Goal: Navigation & Orientation: Find specific page/section

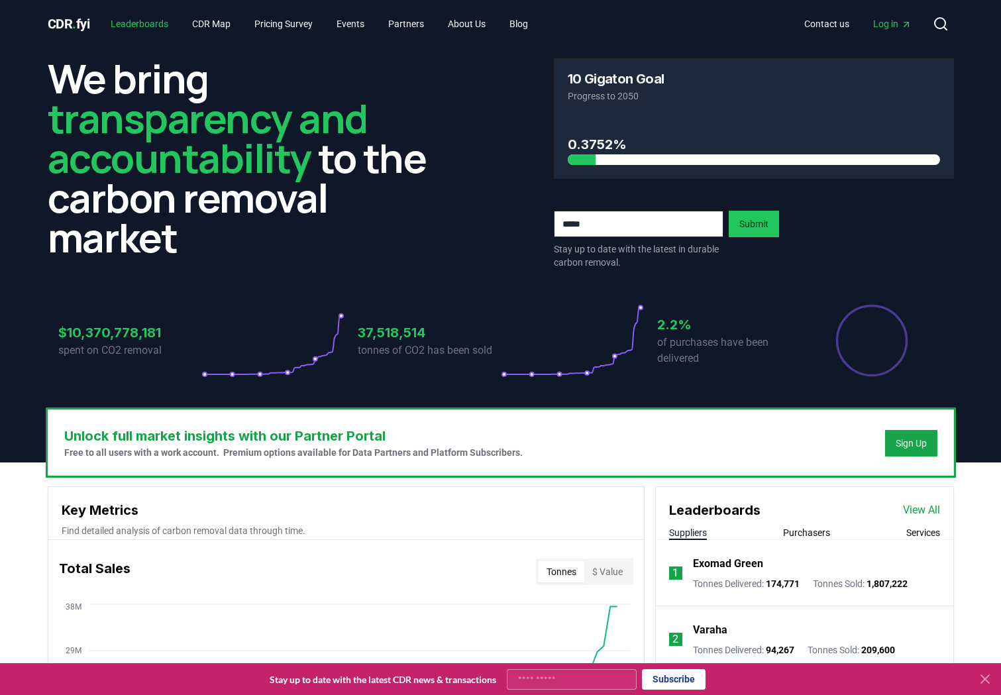
click at [154, 17] on link "Leaderboards" at bounding box center [139, 24] width 79 height 24
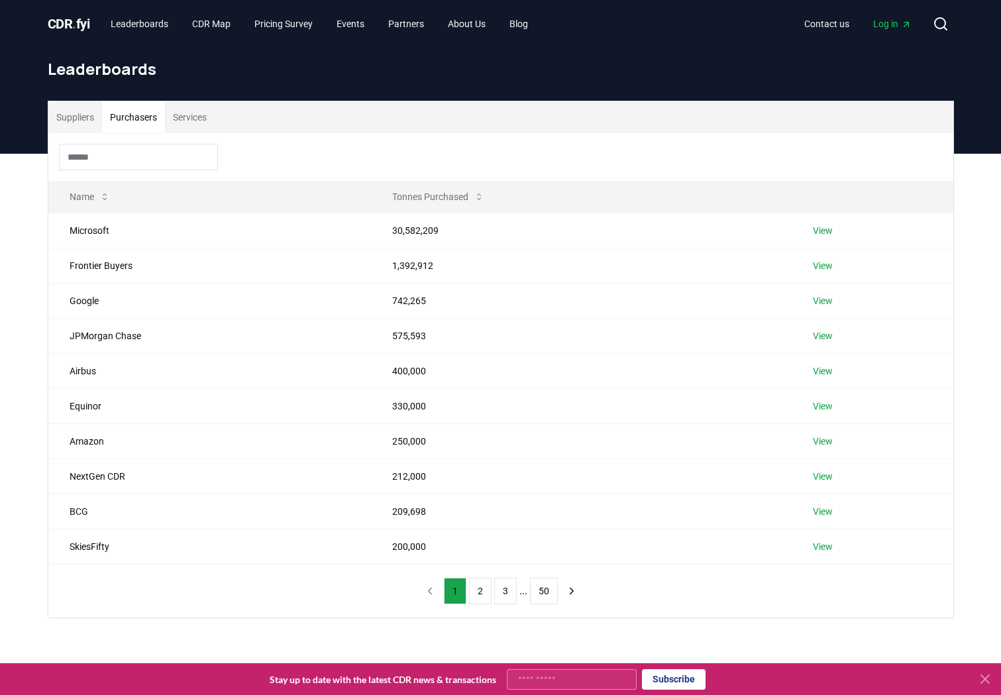
click at [139, 119] on button "Purchasers" at bounding box center [133, 117] width 63 height 32
click at [470, 592] on button "2" at bounding box center [480, 591] width 23 height 26
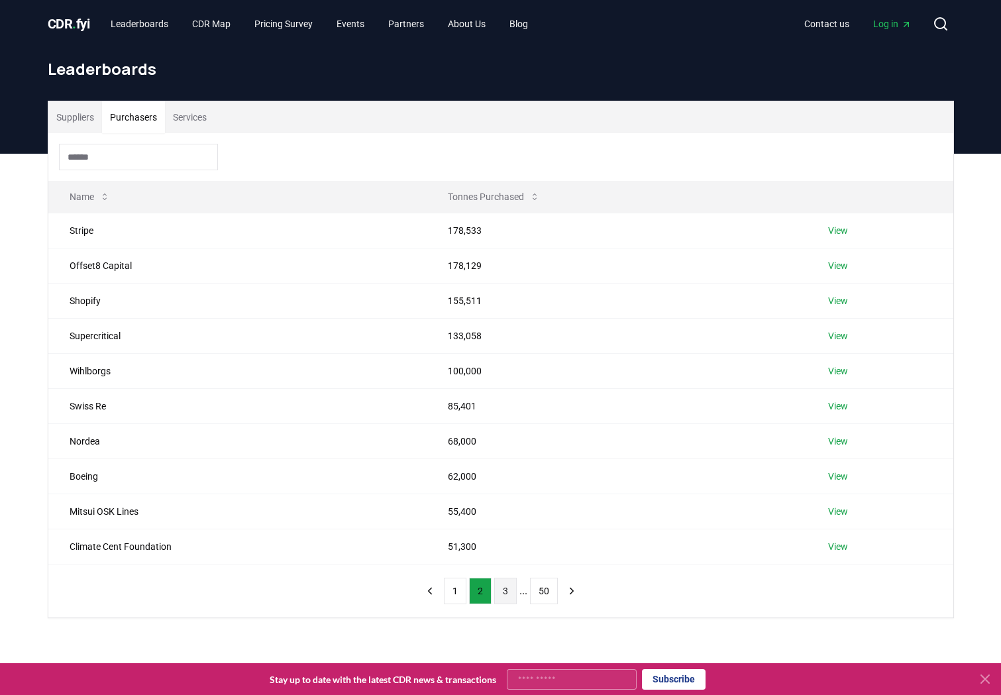
click at [507, 591] on button "3" at bounding box center [505, 591] width 23 height 26
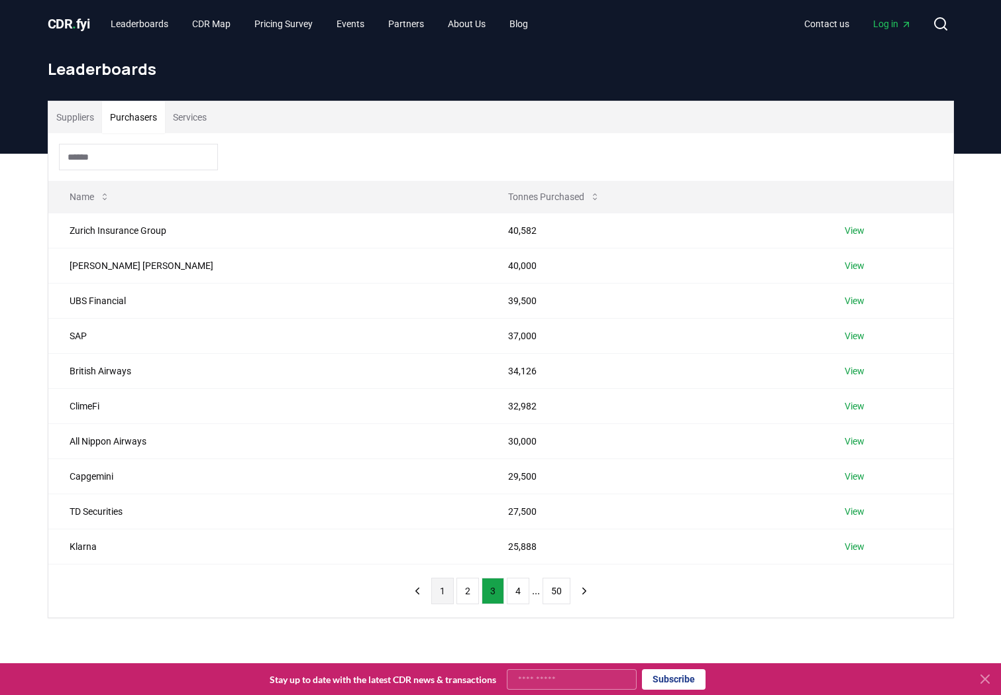
click at [441, 594] on button "1" at bounding box center [442, 591] width 23 height 26
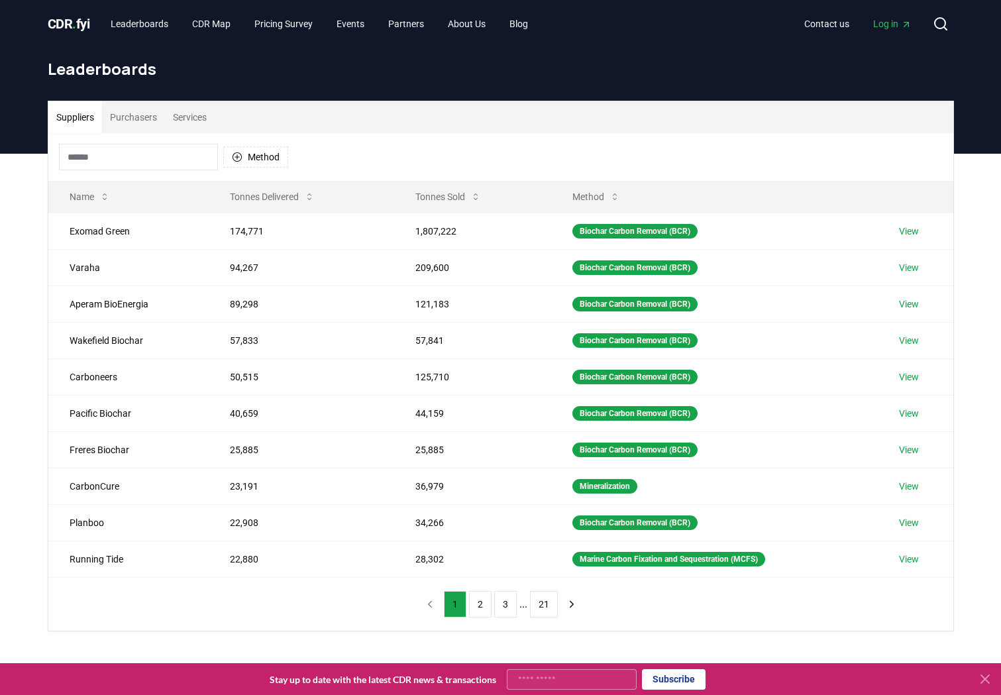
click at [145, 123] on button "Purchasers" at bounding box center [133, 117] width 63 height 32
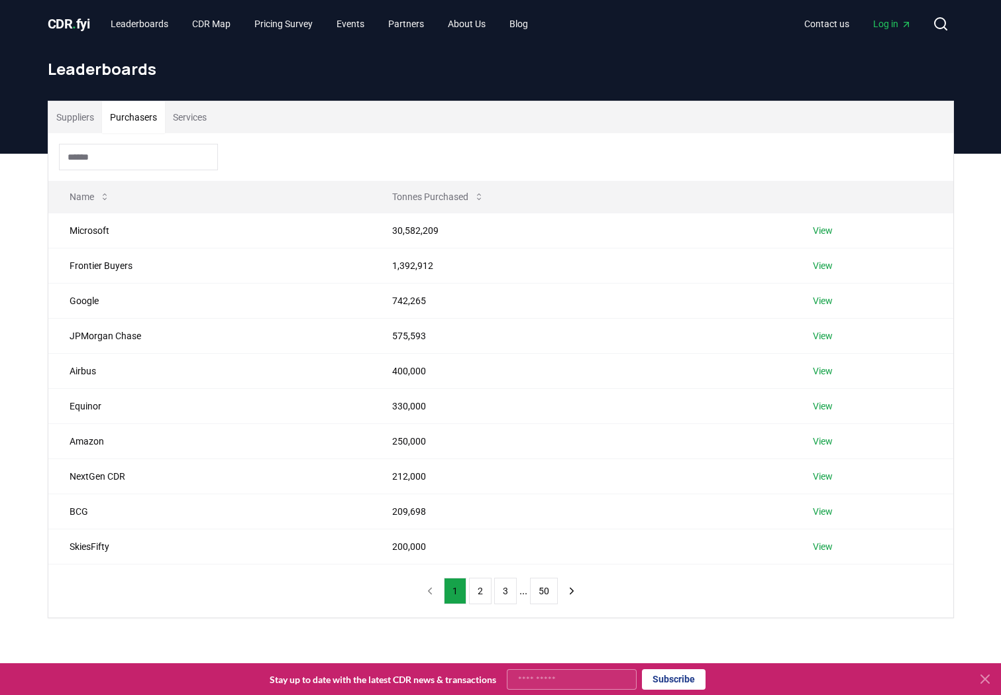
click at [184, 123] on button "Services" at bounding box center [190, 117] width 50 height 32
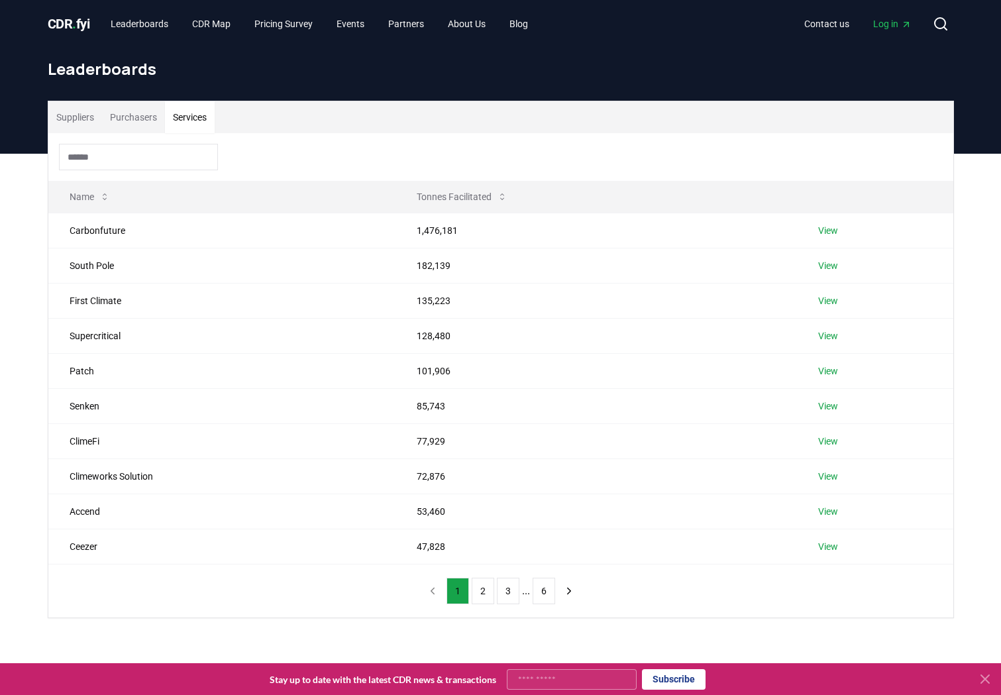
click at [70, 123] on button "Suppliers" at bounding box center [75, 117] width 54 height 32
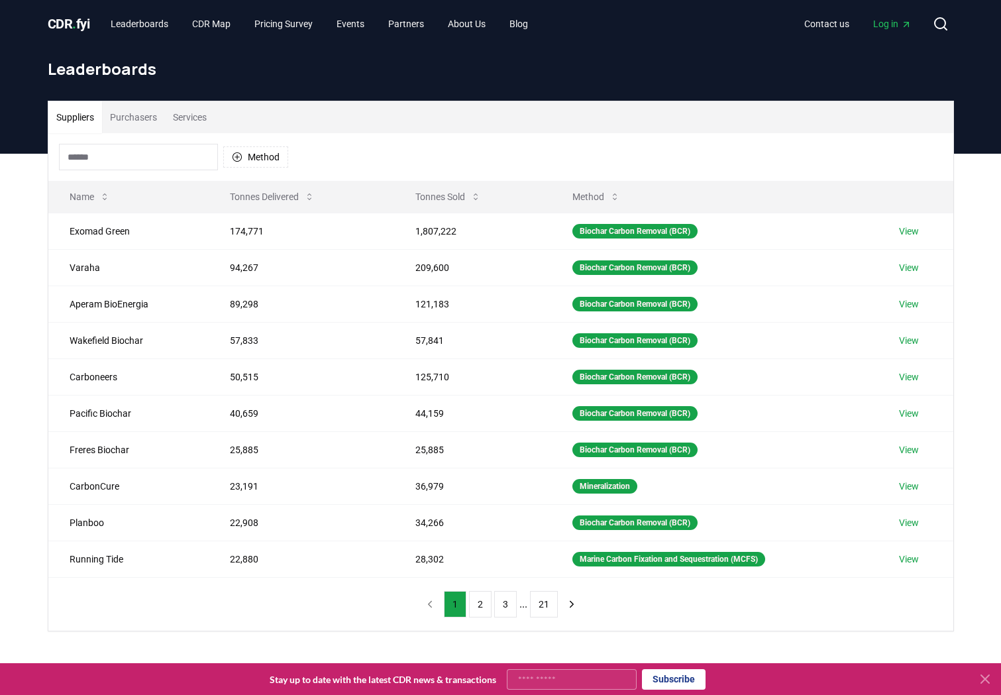
click at [189, 109] on button "Services" at bounding box center [190, 117] width 50 height 32
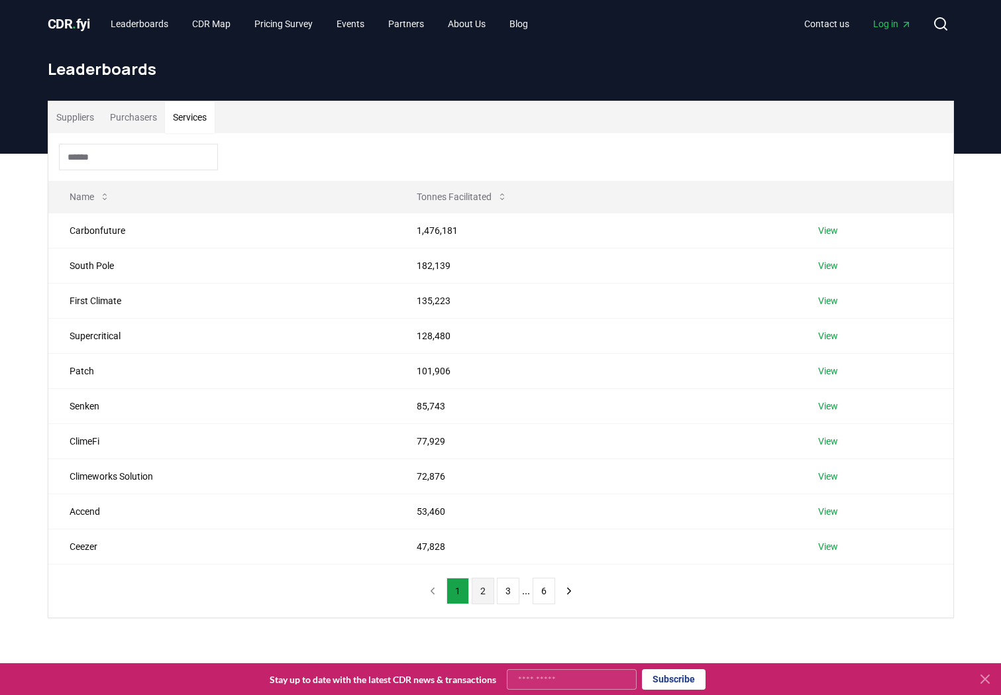
click at [478, 598] on button "2" at bounding box center [483, 591] width 23 height 26
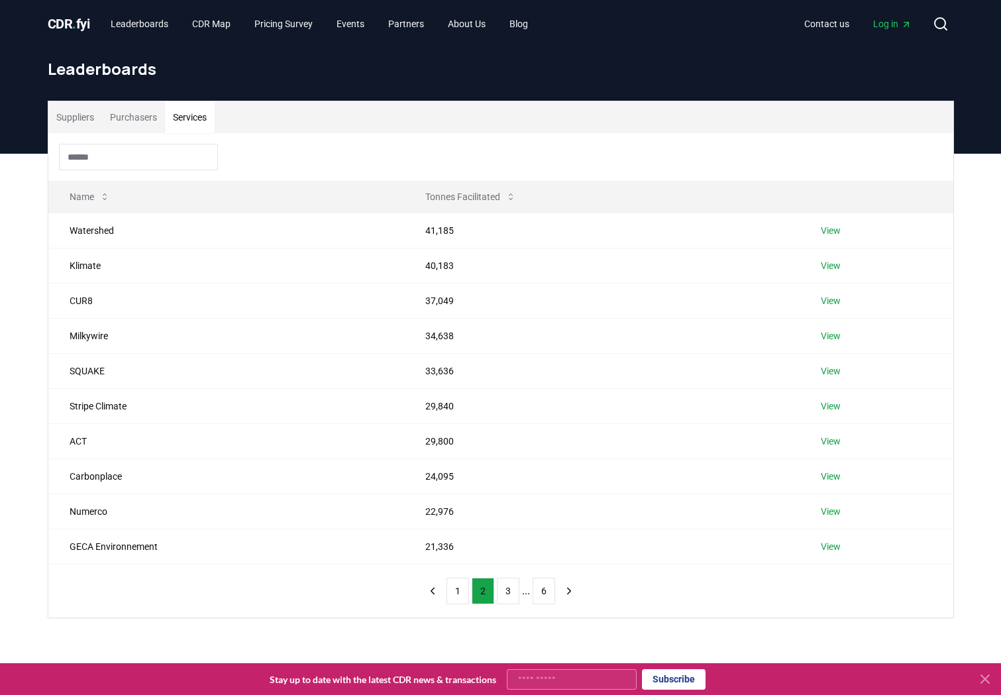
click at [140, 123] on button "Purchasers" at bounding box center [133, 117] width 63 height 32
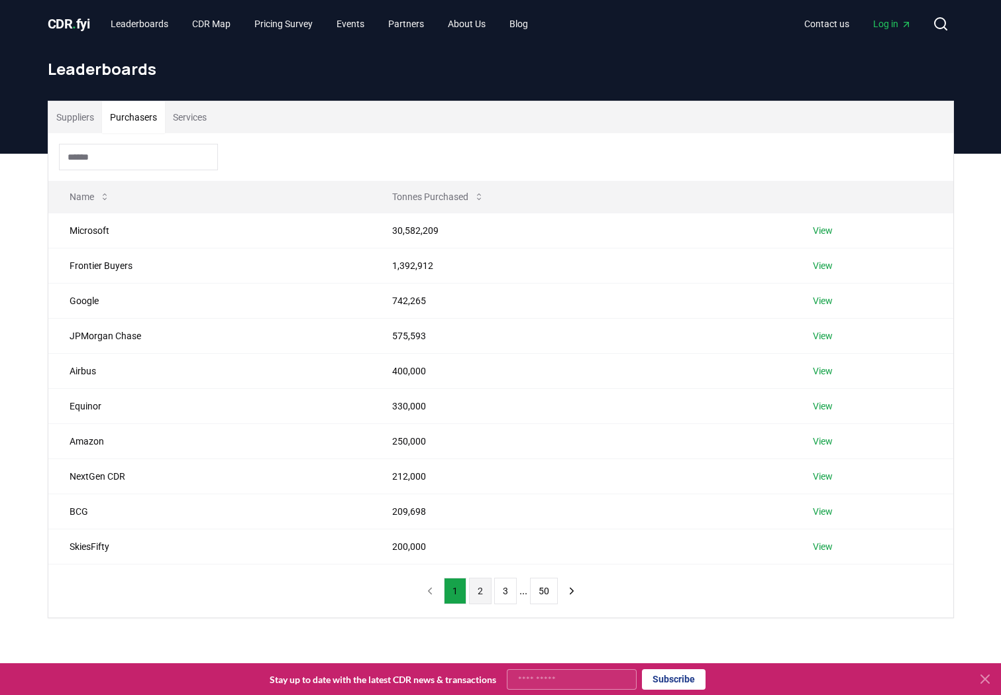
click at [480, 592] on button "2" at bounding box center [480, 591] width 23 height 26
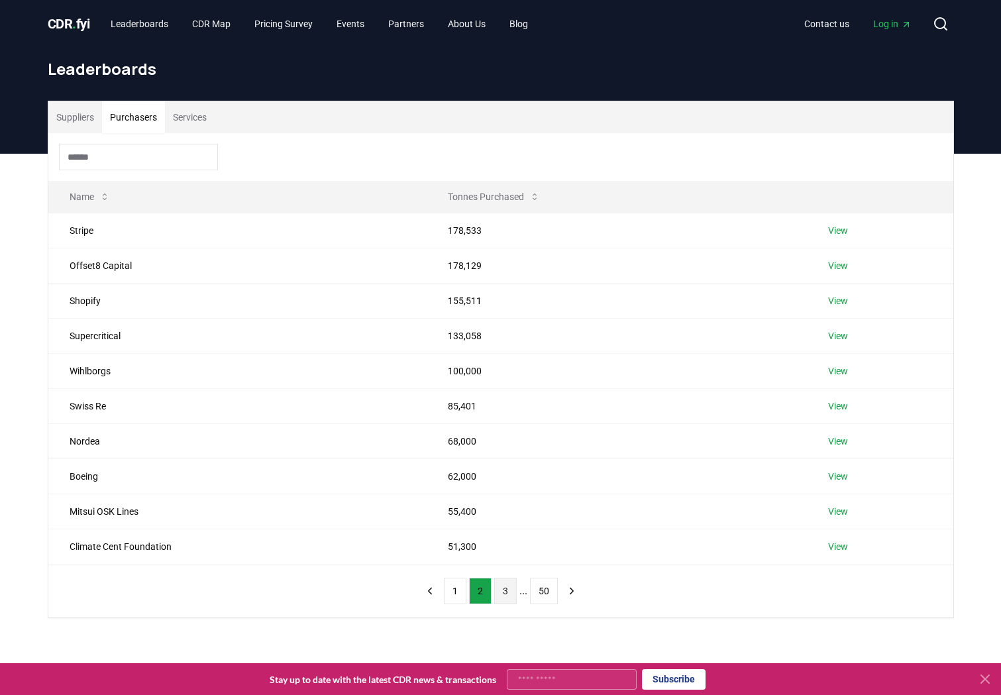
click at [508, 598] on button "3" at bounding box center [505, 591] width 23 height 26
